Goal: Find contact information: Find contact information

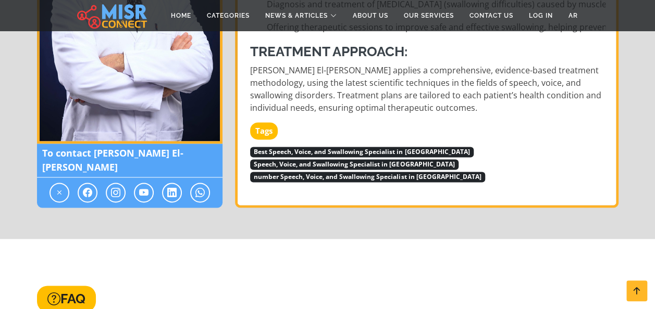
scroll to position [629, 0]
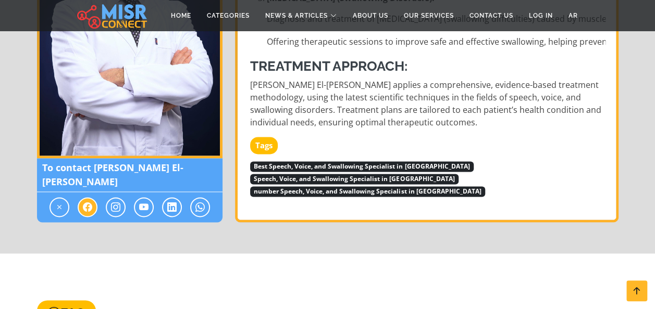
click at [87, 201] on icon at bounding box center [87, 207] width 9 height 13
click at [86, 201] on icon at bounding box center [87, 207] width 9 height 13
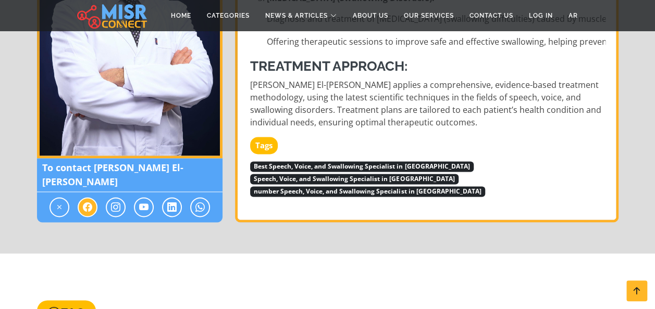
click at [86, 201] on icon at bounding box center [87, 207] width 9 height 13
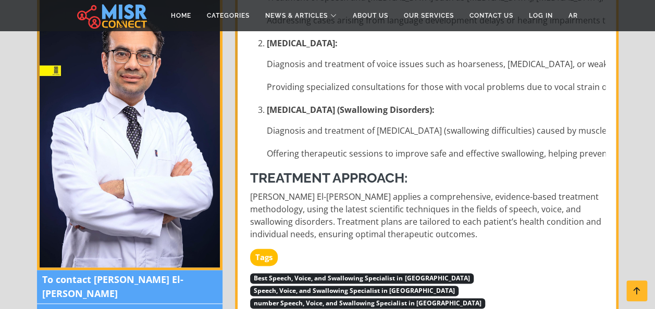
scroll to position [530, 0]
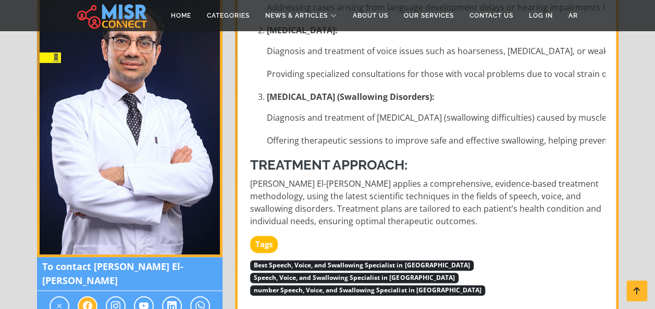
click at [83, 300] on icon at bounding box center [87, 306] width 9 height 13
click at [81, 296] on span at bounding box center [88, 306] width 20 height 20
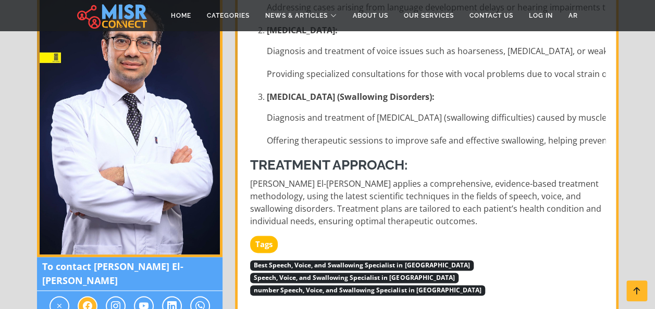
click at [81, 296] on span at bounding box center [88, 306] width 20 height 20
click at [117, 300] on icon at bounding box center [115, 306] width 9 height 13
click at [147, 300] on icon at bounding box center [143, 306] width 9 height 13
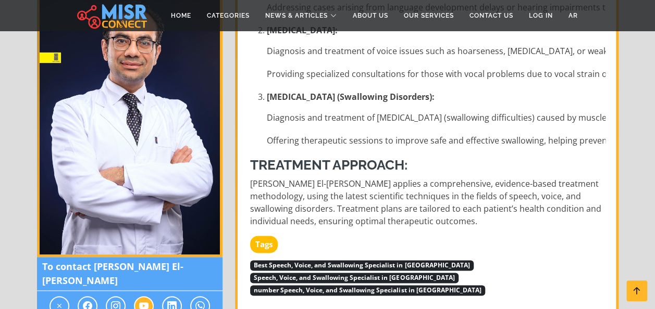
click at [147, 300] on icon at bounding box center [143, 306] width 9 height 13
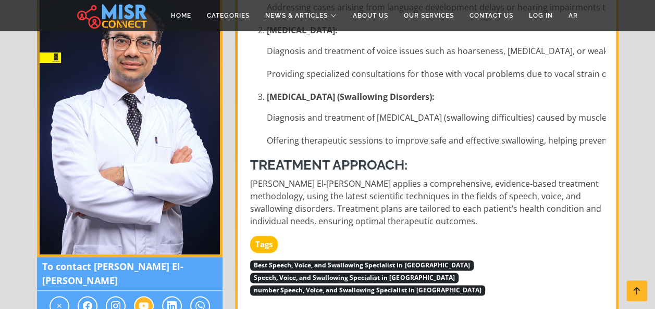
click at [147, 300] on icon at bounding box center [143, 306] width 9 height 13
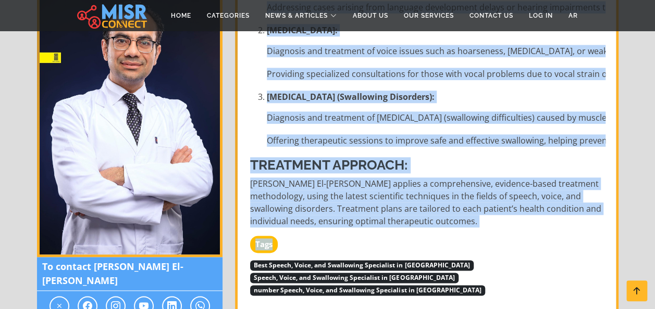
drag, startPoint x: 147, startPoint y: 265, endPoint x: 384, endPoint y: 198, distance: 246.1
click at [384, 198] on div "To contact [PERSON_NAME] El-[PERSON_NAME] Name: [PERSON_NAME] El-[PERSON_NAME] …" at bounding box center [328, 0] width 594 height 641
drag, startPoint x: 384, startPoint y: 198, endPoint x: 464, endPoint y: 209, distance: 79.9
click at [464, 236] on div "Tags" at bounding box center [427, 247] width 355 height 22
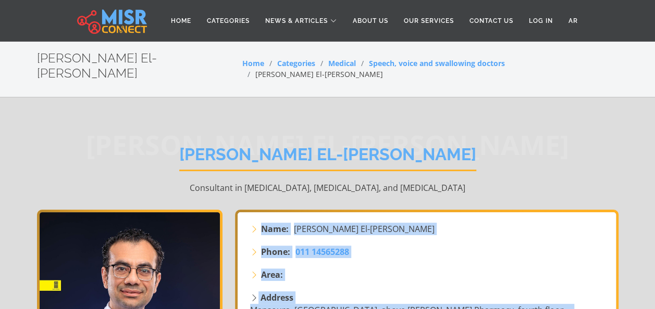
scroll to position [0, 0]
click at [464, 223] on li "Name: [PERSON_NAME] El-[PERSON_NAME]" at bounding box center [427, 229] width 355 height 13
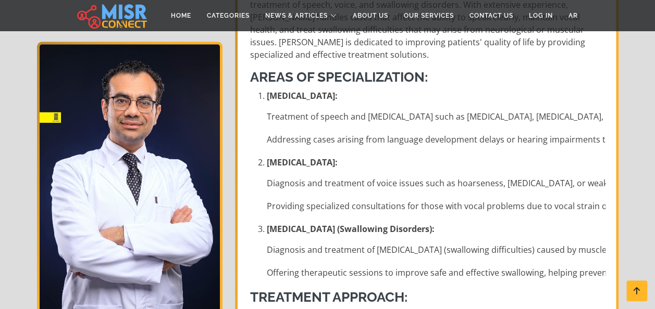
scroll to position [398, 0]
